Goal: Information Seeking & Learning: Understand process/instructions

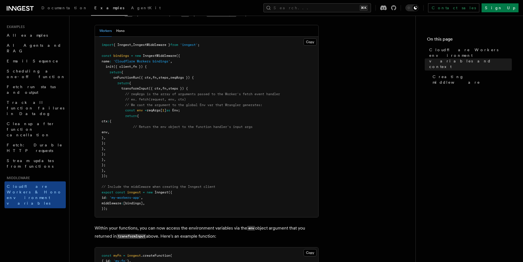
scroll to position [158, 0]
click at [121, 36] on button "Hono" at bounding box center [120, 30] width 8 height 11
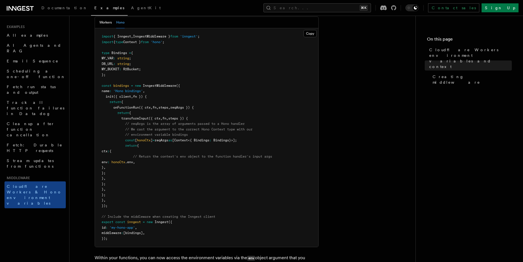
scroll to position [167, 0]
click at [309, 37] on button "Copy Copied" at bounding box center [309, 32] width 13 height 7
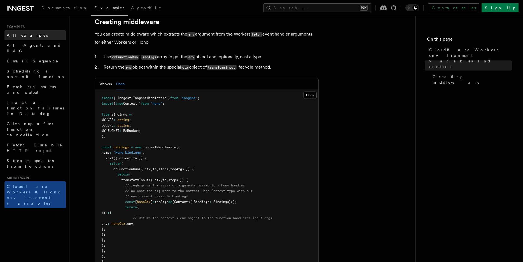
scroll to position [104, 0]
click at [306, 100] on button "Copy Copied" at bounding box center [309, 95] width 13 height 7
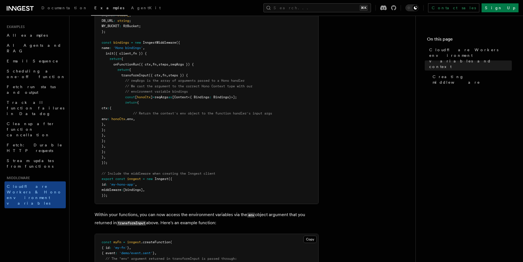
scroll to position [201, 0]
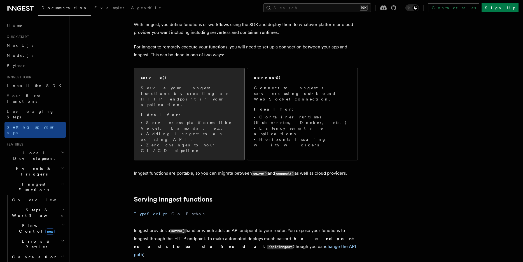
scroll to position [31, 0]
click at [187, 90] on p "Serve your Inngest functions by creating an HTTP endpoint in your application." at bounding box center [189, 96] width 97 height 22
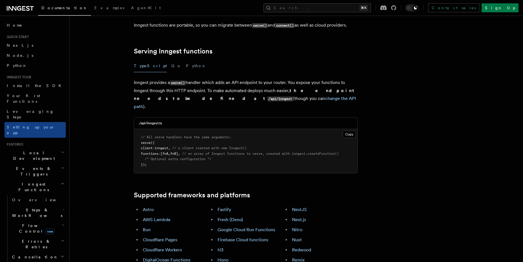
scroll to position [180, 0]
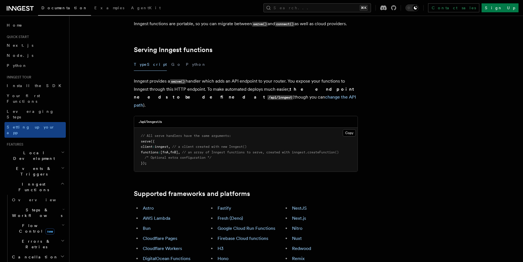
drag, startPoint x: 149, startPoint y: 54, endPoint x: 277, endPoint y: 71, distance: 129.6
click at [278, 77] on p "Inngest provides a serve() handler which adds an API endpoint to your router. Y…" at bounding box center [246, 93] width 224 height 32
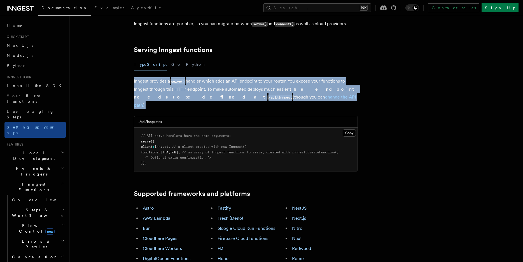
drag, startPoint x: 276, startPoint y: 71, endPoint x: 134, endPoint y: 57, distance: 142.9
click at [134, 77] on p "Inngest provides a serve() handler which adds an API endpoint to your router. Y…" at bounding box center [246, 93] width 224 height 32
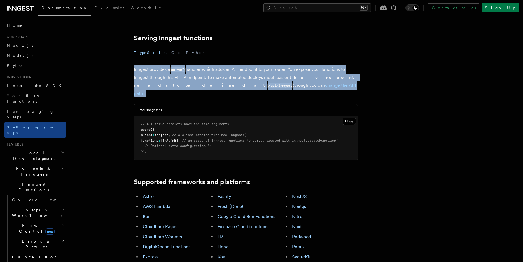
scroll to position [194, 0]
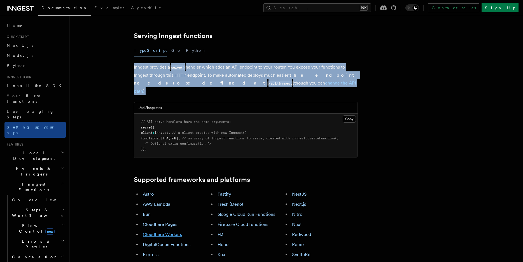
click at [161, 232] on link "Cloudflare Workers" at bounding box center [162, 234] width 39 height 5
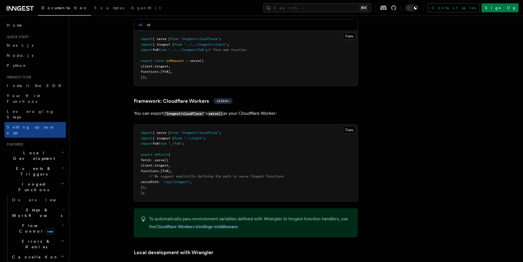
scroll to position [959, 0]
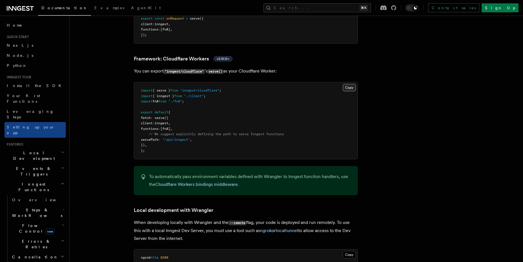
click at [350, 84] on button "Copy Copied" at bounding box center [348, 87] width 13 height 7
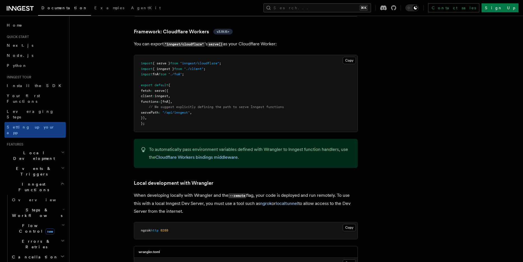
scroll to position [1002, 0]
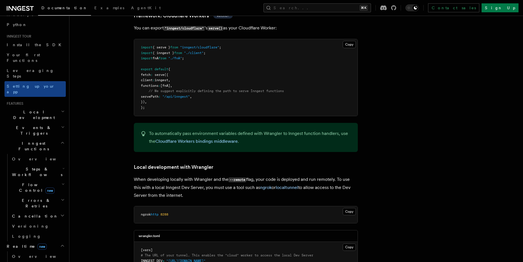
scroll to position [42, 0]
click at [58, 179] on h2 "Flow Control new" at bounding box center [38, 187] width 56 height 16
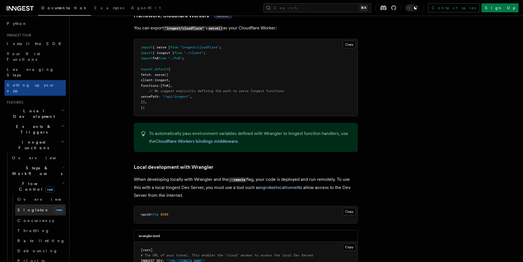
click at [36, 204] on link "Singleton new" at bounding box center [40, 209] width 51 height 11
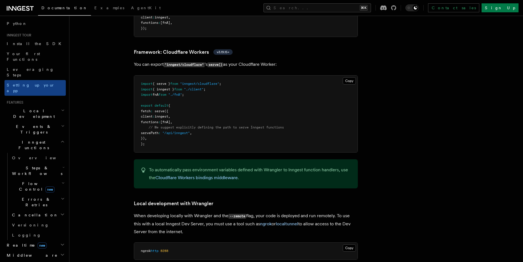
scroll to position [959, 0]
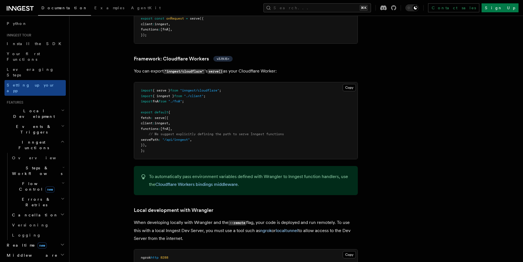
click at [63, 181] on icon "button" at bounding box center [63, 183] width 3 height 4
click at [39, 204] on link "Singleton new" at bounding box center [40, 209] width 51 height 11
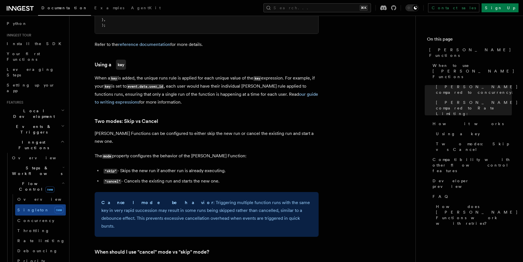
scroll to position [559, 0]
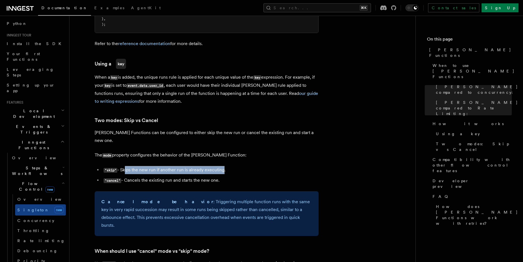
drag, startPoint x: 124, startPoint y: 154, endPoint x: 223, endPoint y: 157, distance: 99.4
click at [223, 166] on li ""skip" - Skips the new run if another run is already executing." at bounding box center [210, 170] width 217 height 8
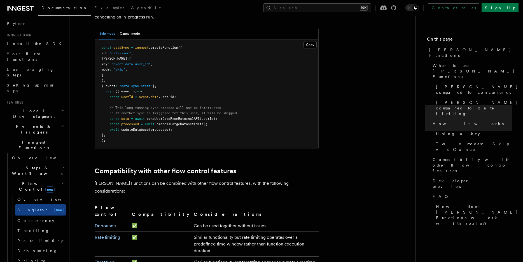
scroll to position [823, 0]
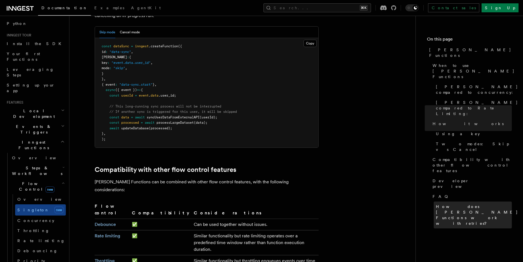
click at [477, 204] on span "How does Singleton Functions work with retries?" at bounding box center [477, 215] width 82 height 22
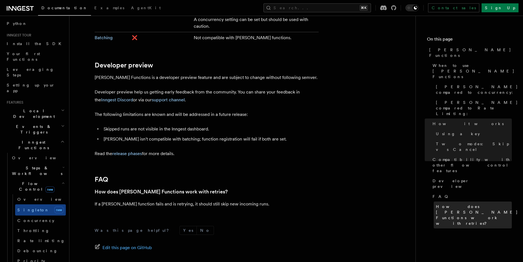
scroll to position [1095, 0]
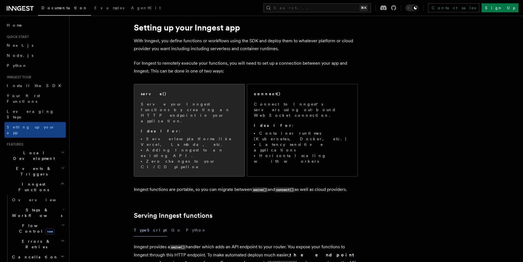
scroll to position [16, 0]
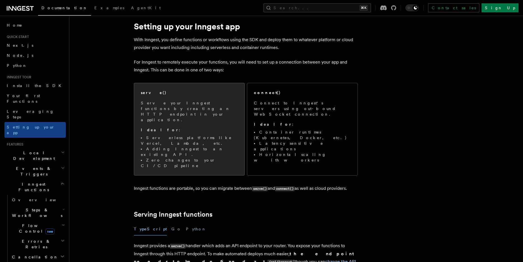
click at [201, 146] on li "Adding Inngest to an existing API." at bounding box center [189, 151] width 97 height 11
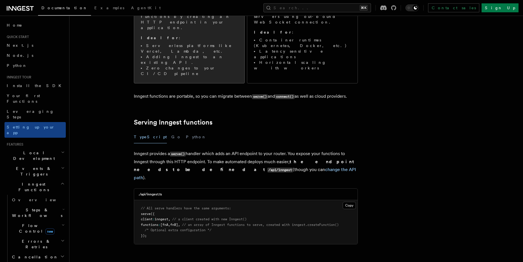
scroll to position [171, 0]
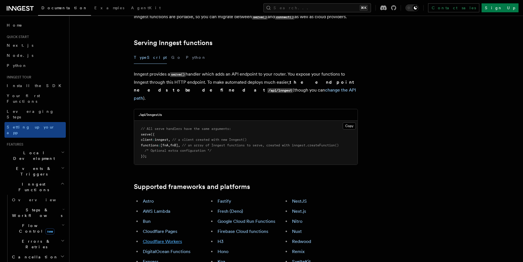
click at [165, 239] on link "Cloudflare Workers" at bounding box center [162, 241] width 39 height 5
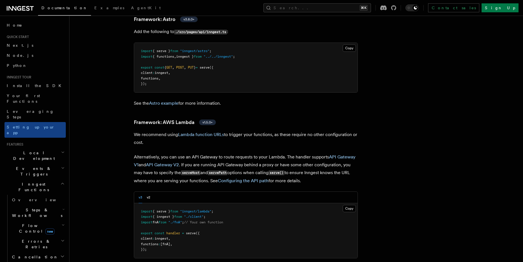
scroll to position [491, 0]
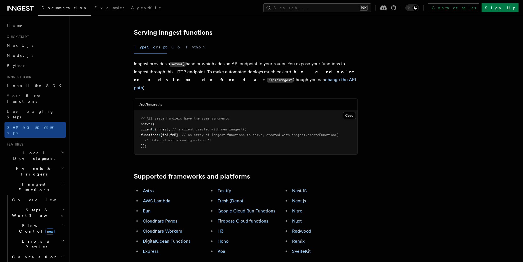
scroll to position [171, 0]
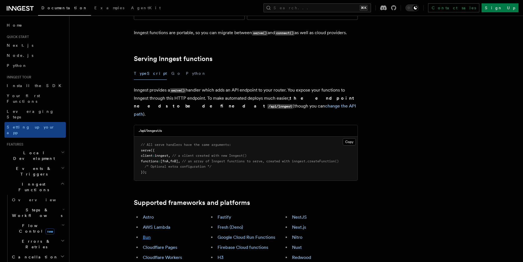
click at [147, 234] on link "Bun" at bounding box center [147, 236] width 8 height 5
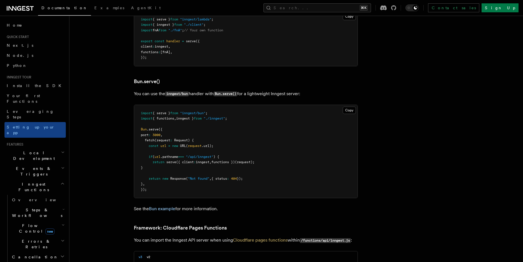
scroll to position [708, 0]
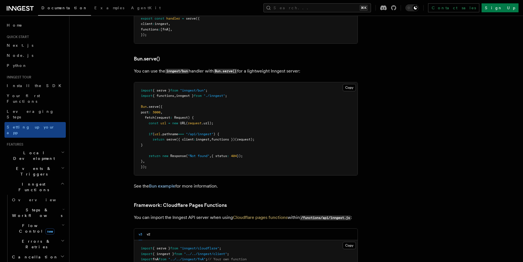
drag, startPoint x: 141, startPoint y: 90, endPoint x: 206, endPoint y: 117, distance: 71.1
click at [206, 117] on pre "import { serve } from "inngest/bun" ; import { functions , inngest } from "./in…" at bounding box center [245, 128] width 223 height 93
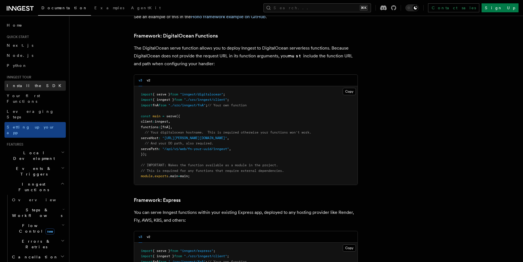
scroll to position [1293, 0]
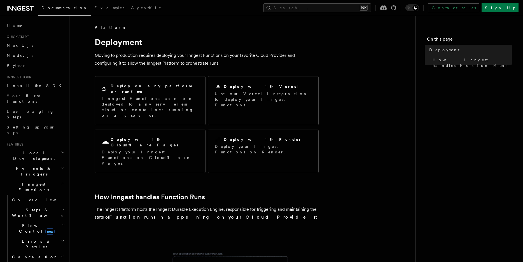
scroll to position [8, 0]
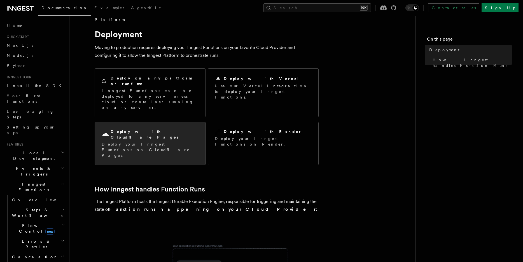
click at [161, 141] on p "Deploy your Inngest Functions on Cloudflare Pages." at bounding box center [150, 149] width 97 height 17
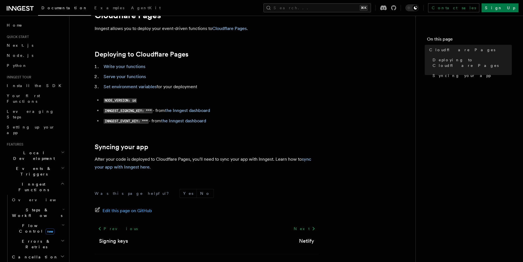
scroll to position [47, 0]
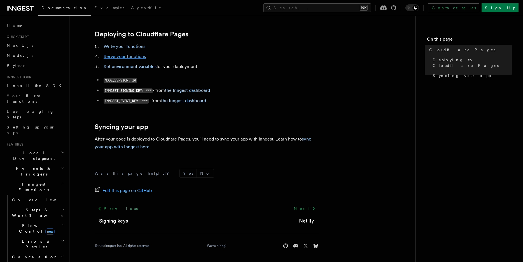
click at [130, 58] on link "Serve your functions" at bounding box center [125, 56] width 42 height 5
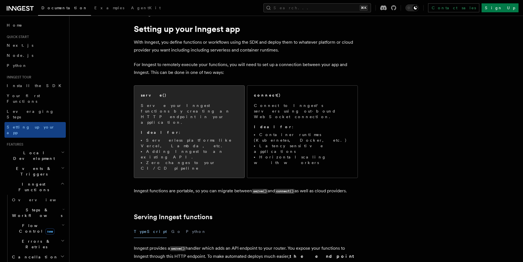
scroll to position [15, 0]
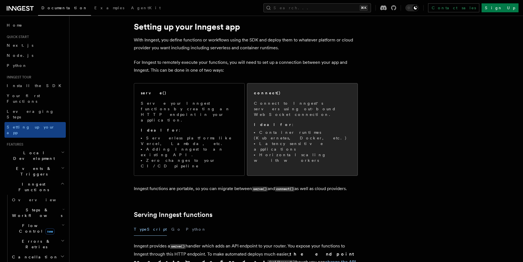
click at [287, 116] on span "Connect to Inngest's servers using out-bound WebSocket connection. Ideal for : …" at bounding box center [302, 131] width 97 height 63
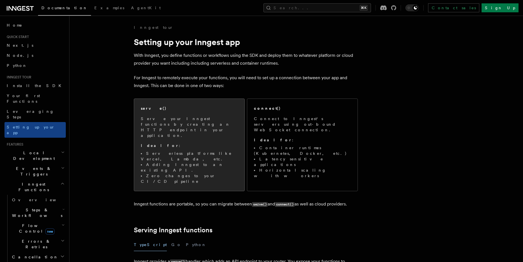
click at [168, 114] on div "serve() Serve your Inngest functions by creating an HTTP endpoint in your appli…" at bounding box center [189, 144] width 97 height 79
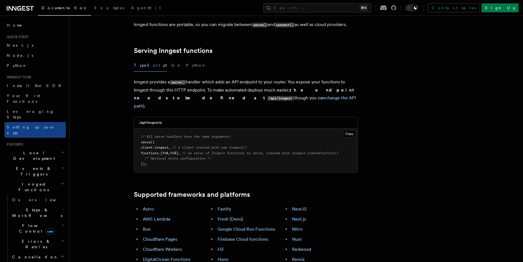
scroll to position [180, 0]
click at [144, 205] on ul "Astro AWS Lambda Bun Cloudflare Pages Cloudflare Workers DigitalOcean Functions…" at bounding box center [171, 239] width 75 height 68
click at [144, 226] on link "Bun" at bounding box center [147, 228] width 8 height 5
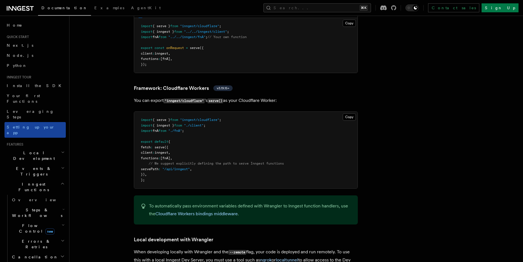
scroll to position [930, 0]
